Goal: Transaction & Acquisition: Purchase product/service

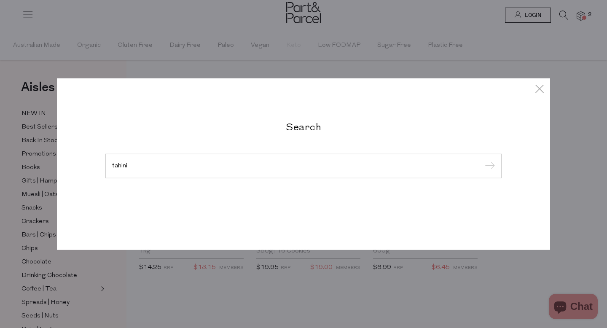
type input "tahini"
click at [482, 160] on input "submit" at bounding box center [488, 166] width 13 height 13
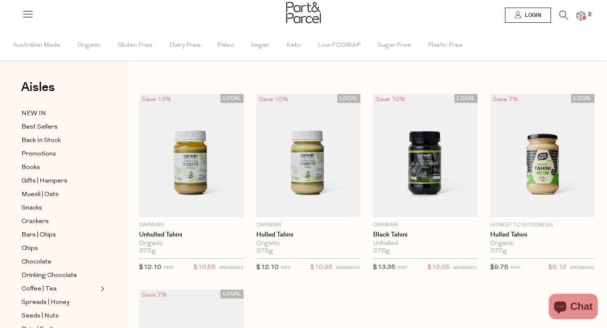
click at [562, 17] on icon at bounding box center [563, 15] width 9 height 9
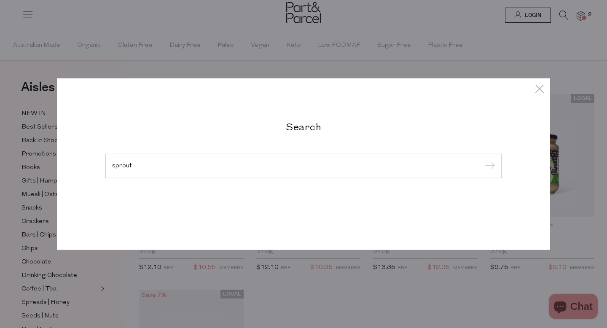
type input "sprout"
click at [482, 160] on input "submit" at bounding box center [488, 166] width 13 height 13
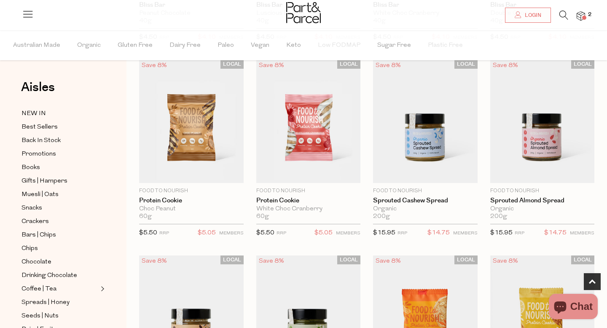
scroll to position [433, 0]
type input "[EMAIL_ADDRESS][DOMAIN_NAME]"
click at [537, 13] on span "Login" at bounding box center [532, 15] width 19 height 7
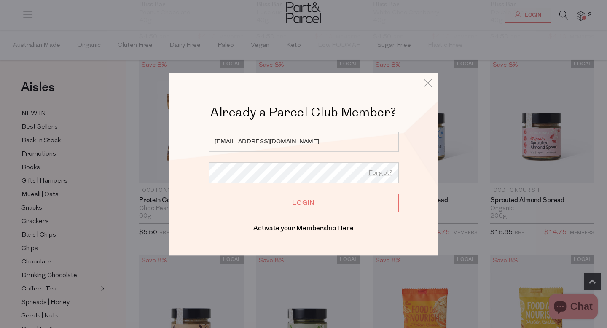
click at [273, 206] on input "Login" at bounding box center [304, 202] width 190 height 19
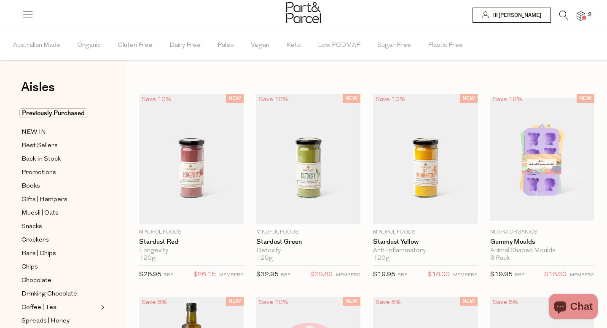
click at [563, 14] on icon at bounding box center [563, 15] width 9 height 9
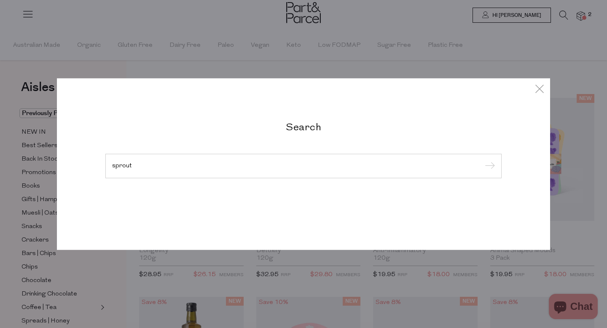
type input "sprout"
click at [482, 160] on input "submit" at bounding box center [488, 166] width 13 height 13
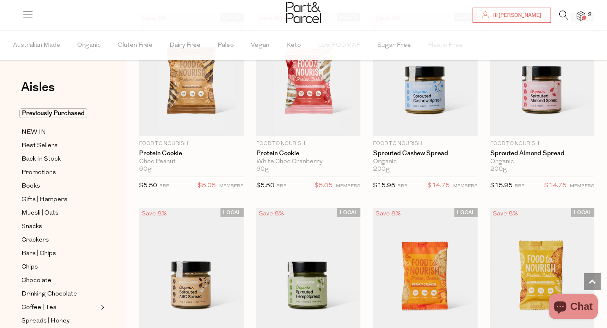
scroll to position [481, 0]
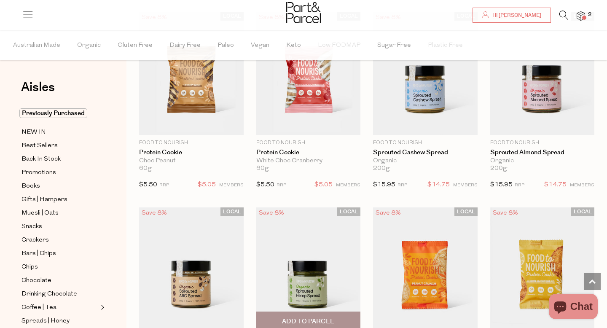
click at [303, 323] on span "Add To Parcel" at bounding box center [308, 321] width 52 height 9
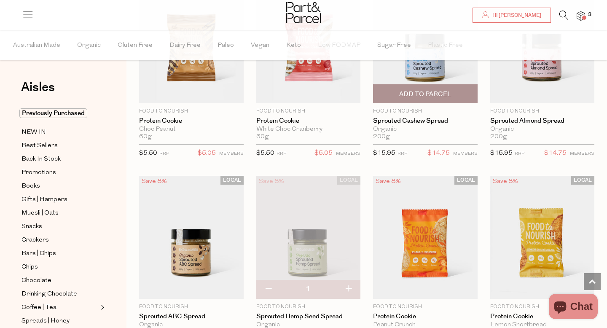
scroll to position [496, 0]
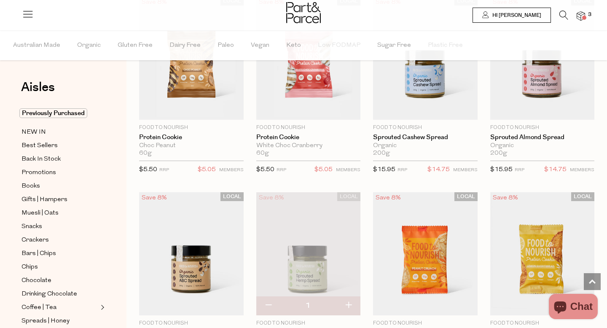
click at [515, 18] on span "Hi [PERSON_NAME]" at bounding box center [515, 15] width 51 height 7
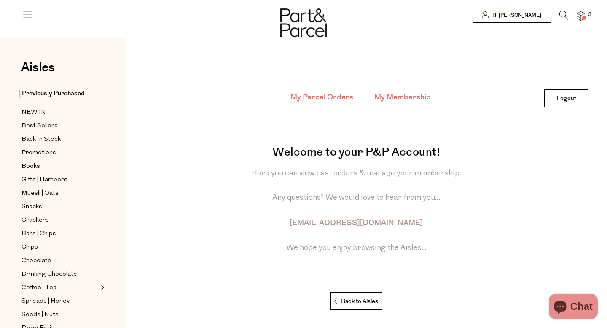
click at [413, 96] on link "My Membership" at bounding box center [402, 97] width 56 height 11
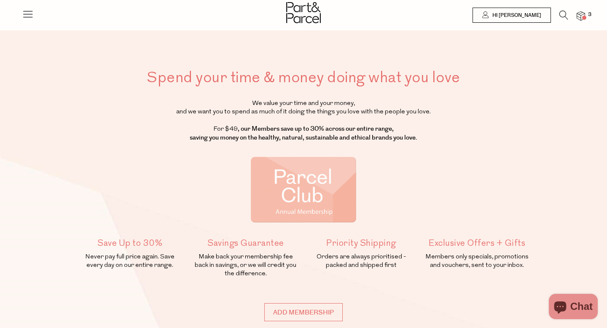
click at [578, 15] on img at bounding box center [581, 16] width 8 height 10
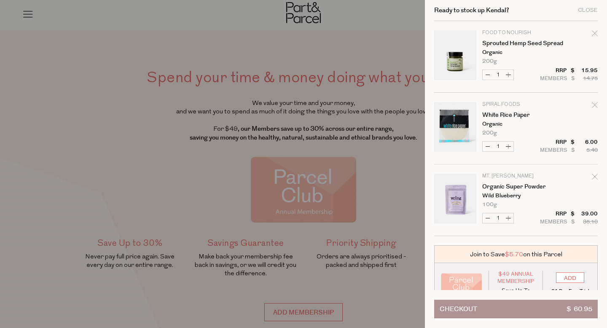
scroll to position [19, 0]
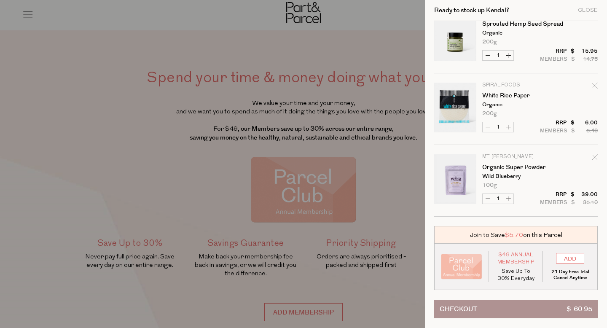
click at [496, 312] on button "Checkout $ 60.95" at bounding box center [516, 309] width 164 height 19
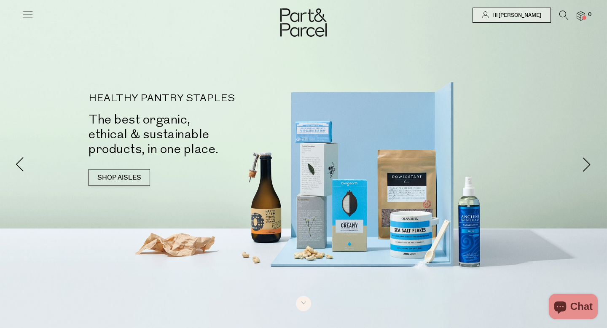
click at [566, 13] on icon at bounding box center [563, 15] width 9 height 9
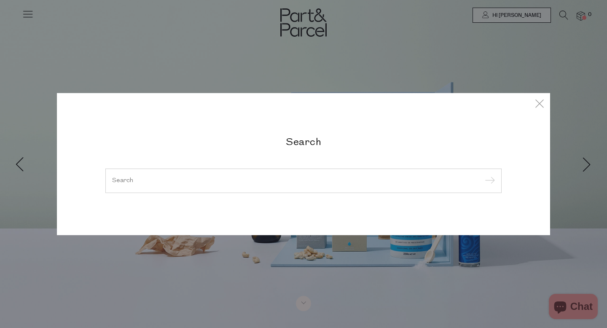
click at [254, 178] on input "search" at bounding box center [303, 180] width 383 height 6
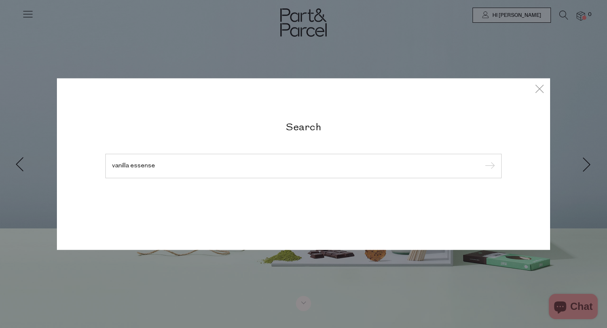
type input "vanilla essense"
click at [482, 160] on input "submit" at bounding box center [488, 166] width 13 height 13
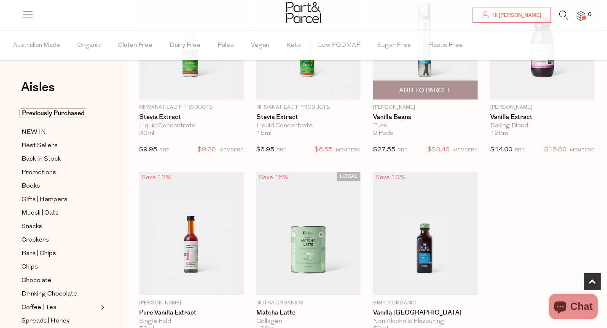
scroll to position [202, 0]
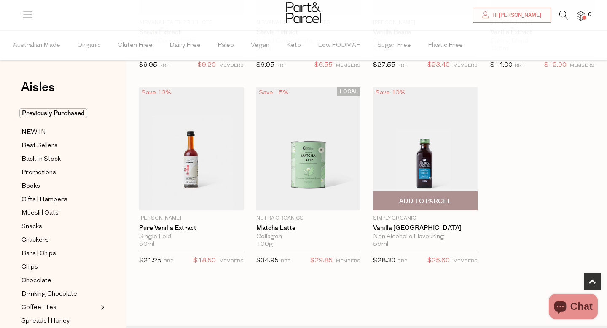
click at [416, 201] on span "Add To Parcel" at bounding box center [425, 201] width 52 height 9
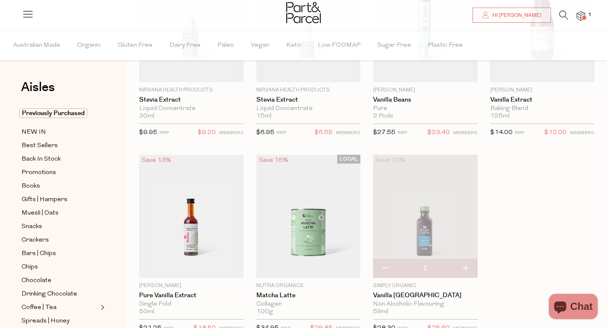
scroll to position [0, 0]
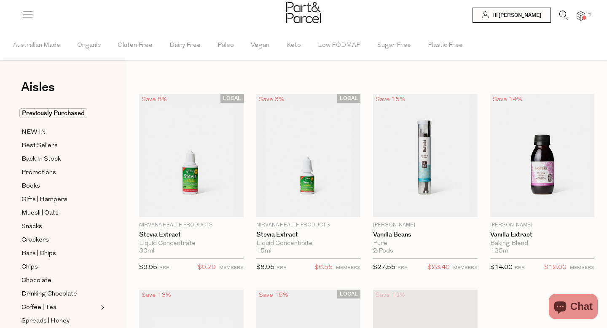
click at [562, 13] on icon at bounding box center [563, 15] width 9 height 9
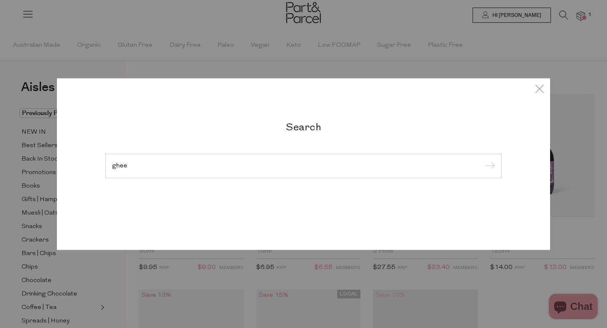
type input "ghee"
click at [482, 160] on input "submit" at bounding box center [488, 166] width 13 height 13
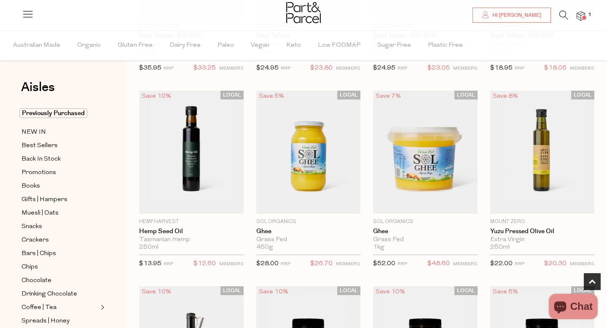
scroll to position [403, 0]
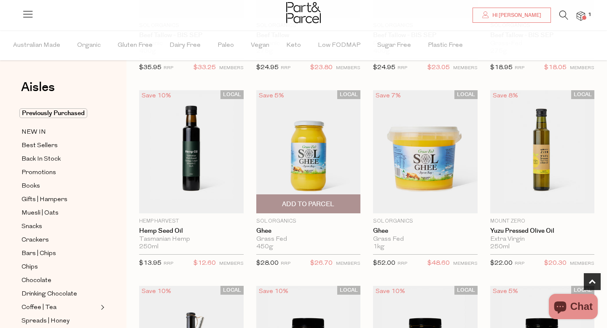
click at [298, 203] on span "Add To Parcel" at bounding box center [308, 204] width 52 height 9
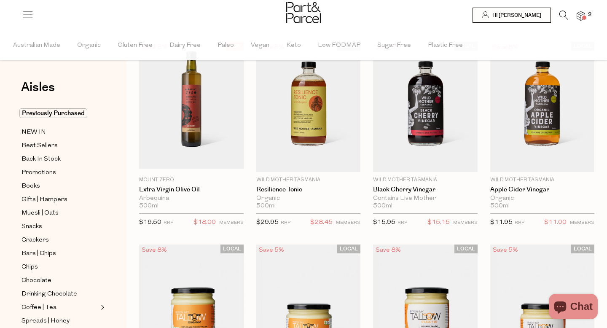
scroll to position [0, 0]
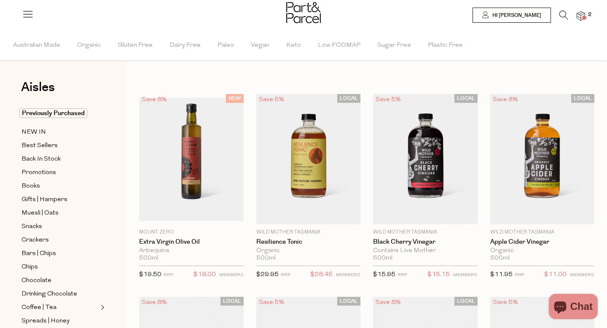
click at [563, 16] on icon at bounding box center [563, 15] width 9 height 9
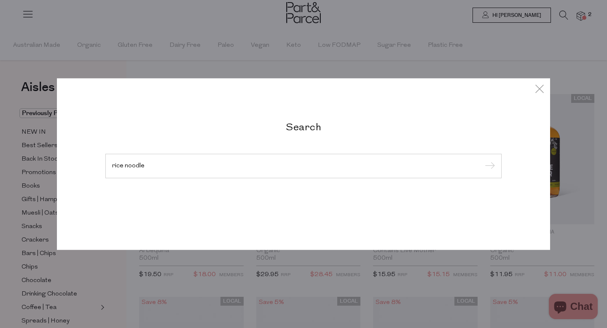
type input "rice noodle"
click at [482, 160] on input "submit" at bounding box center [488, 166] width 13 height 13
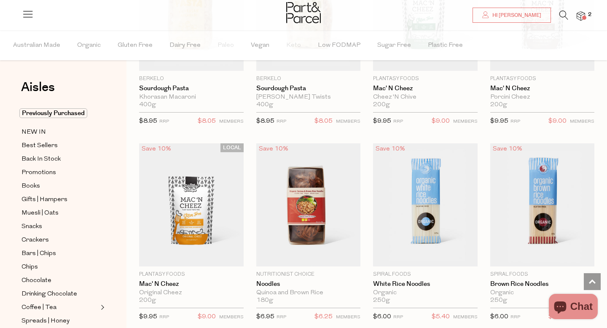
scroll to position [540, 0]
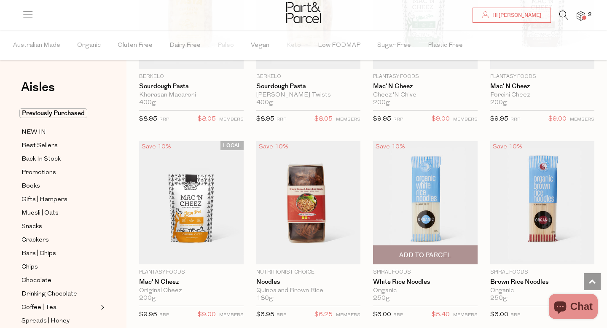
click at [414, 255] on span "Add To Parcel" at bounding box center [425, 255] width 52 height 9
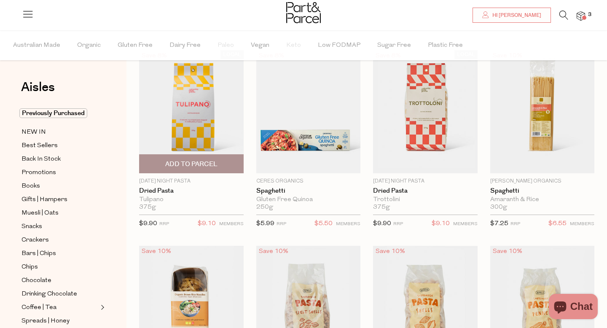
scroll to position [0, 0]
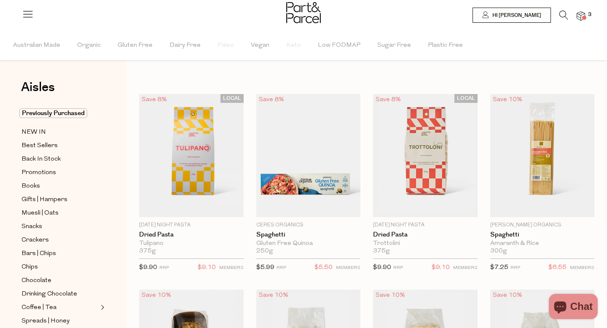
click at [564, 14] on icon at bounding box center [563, 15] width 9 height 9
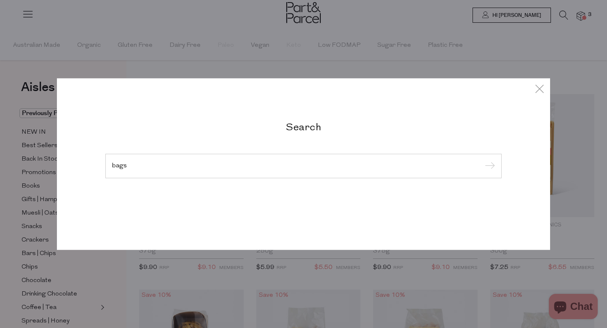
type input "bags"
click at [482, 160] on input "submit" at bounding box center [488, 166] width 13 height 13
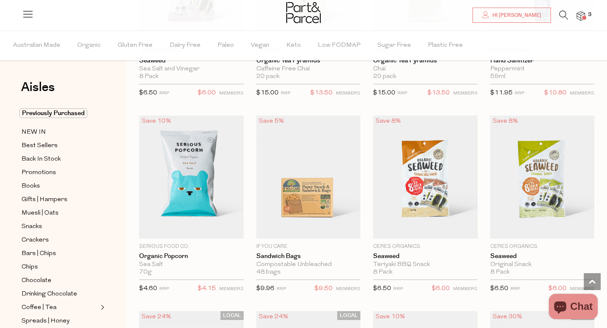
scroll to position [1959, 0]
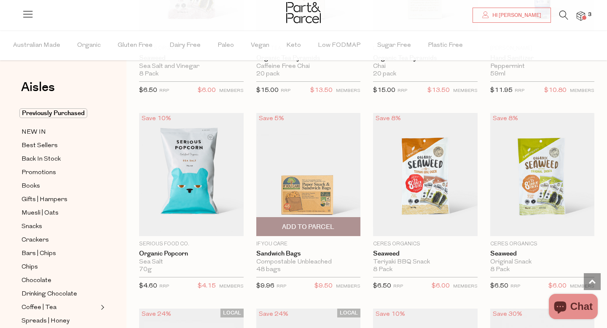
click at [327, 226] on span "Add To Parcel" at bounding box center [308, 227] width 52 height 9
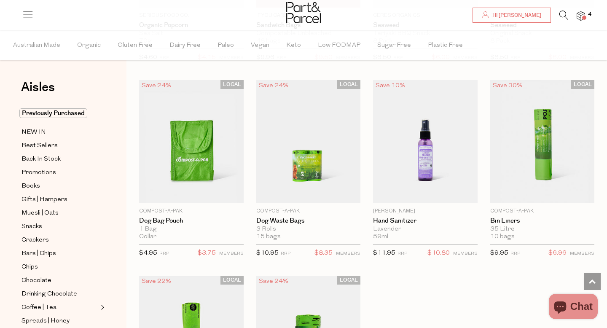
scroll to position [2189, 0]
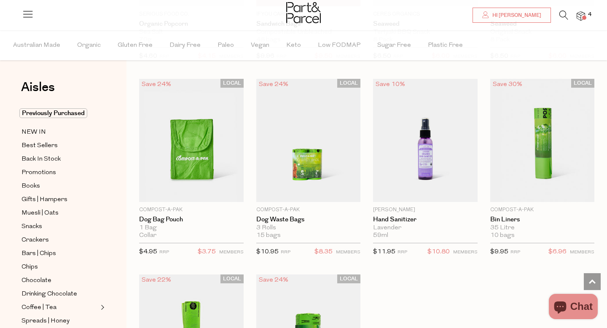
click at [583, 15] on img at bounding box center [581, 16] width 8 height 10
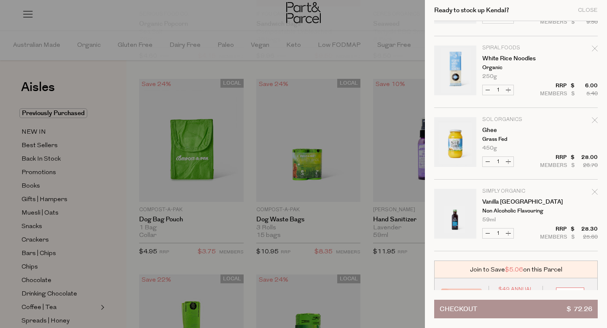
scroll to position [91, 0]
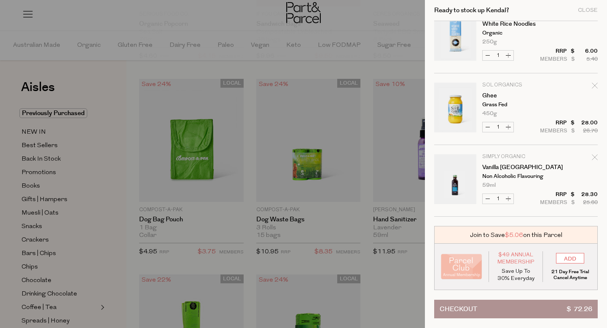
click at [594, 157] on icon "Remove Vanilla Madagascar" at bounding box center [595, 157] width 6 height 6
type input "Add Membership"
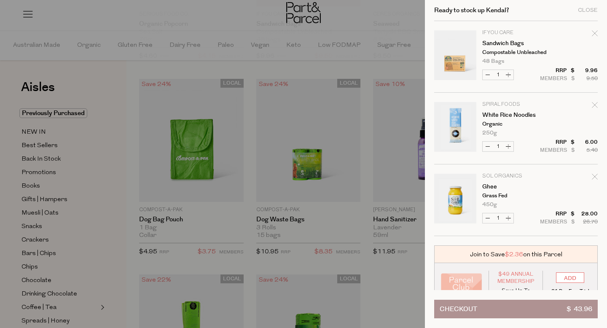
click at [398, 290] on div at bounding box center [303, 164] width 607 height 328
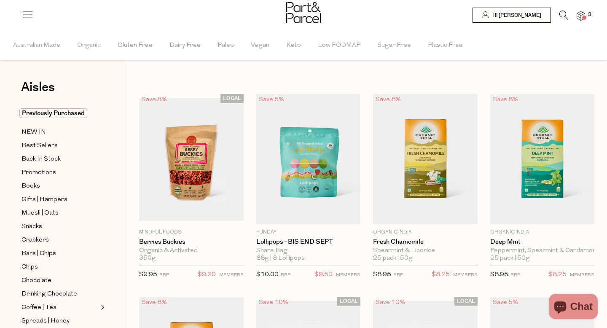
click at [564, 13] on icon at bounding box center [563, 15] width 9 height 9
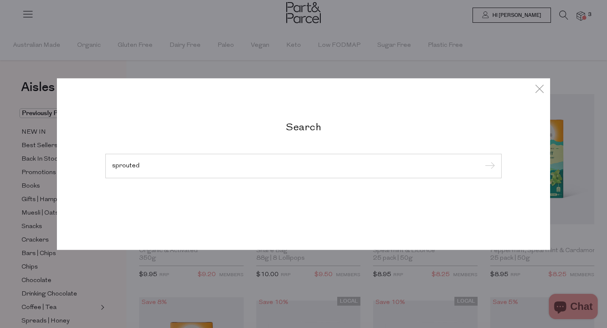
type input "sprouted"
click at [482, 160] on input "submit" at bounding box center [488, 166] width 13 height 13
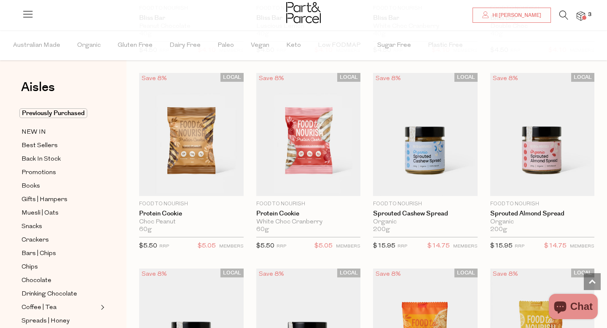
scroll to position [411, 0]
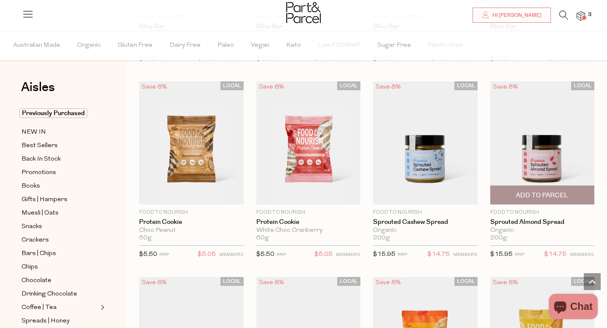
click at [541, 193] on span "Add To Parcel" at bounding box center [542, 195] width 52 height 9
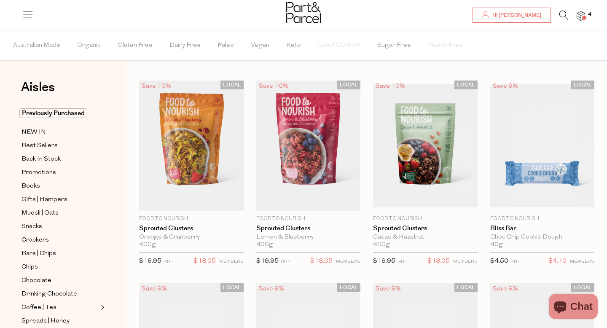
scroll to position [0, 0]
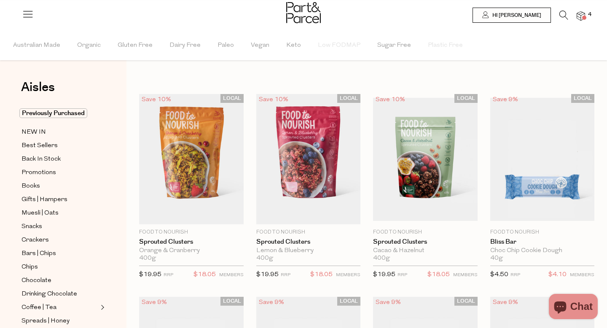
click at [583, 14] on img at bounding box center [581, 16] width 8 height 10
